Goal: Information Seeking & Learning: Learn about a topic

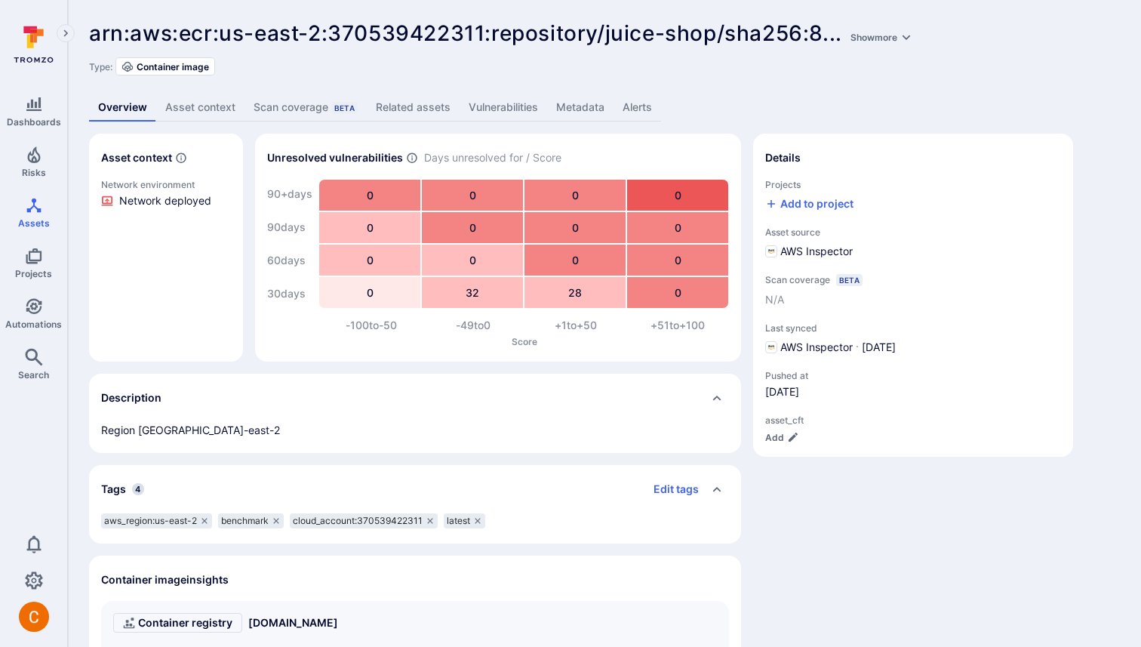
scroll to position [581, 0]
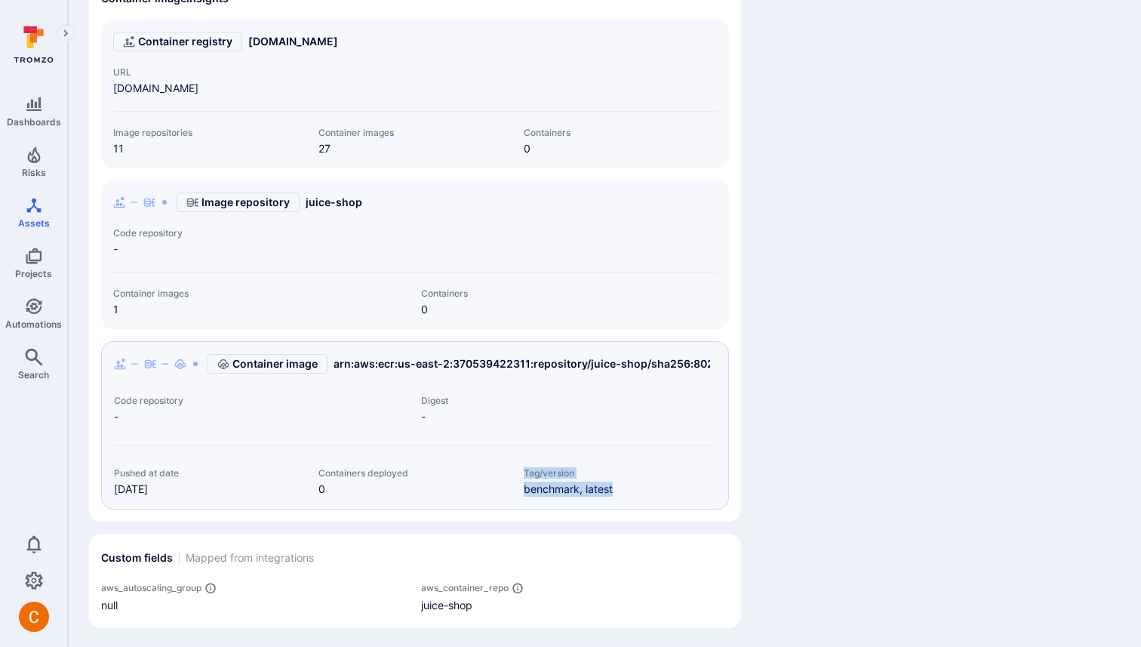
drag, startPoint x: 523, startPoint y: 470, endPoint x: 624, endPoint y: 491, distance: 103.2
click at [624, 491] on div "Tag/version benchmark, latest" at bounding box center [620, 481] width 193 height 29
click at [624, 491] on span "benchmark, latest" at bounding box center [620, 489] width 193 height 15
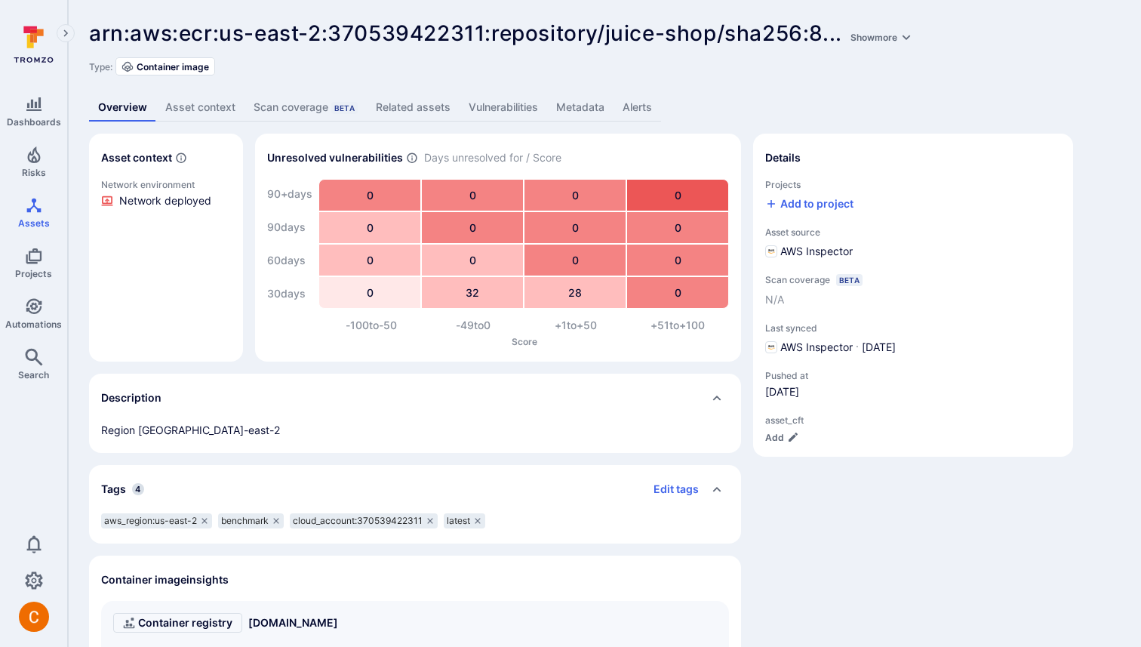
scroll to position [581, 0]
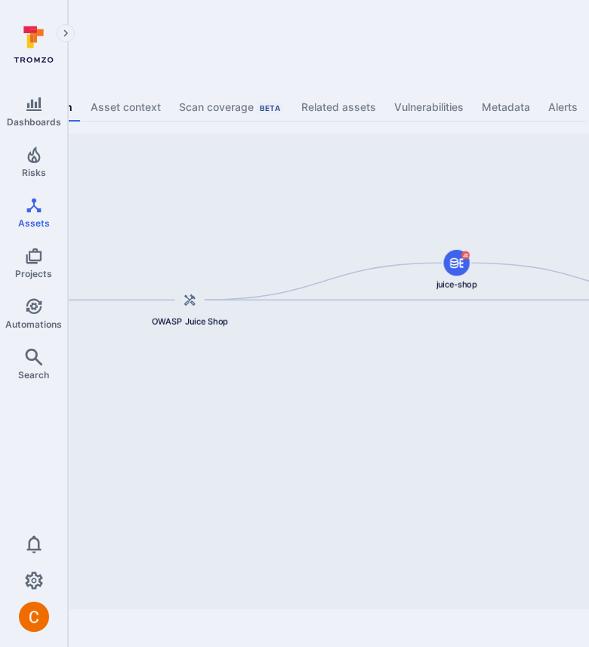
scroll to position [0, 498]
